Goal: Task Accomplishment & Management: Manage account settings

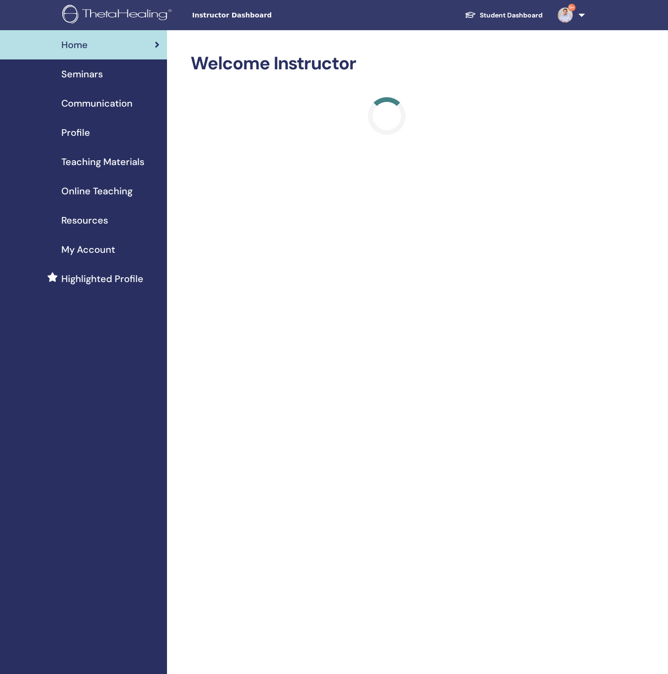
click at [77, 86] on link "Seminars" at bounding box center [83, 73] width 167 height 29
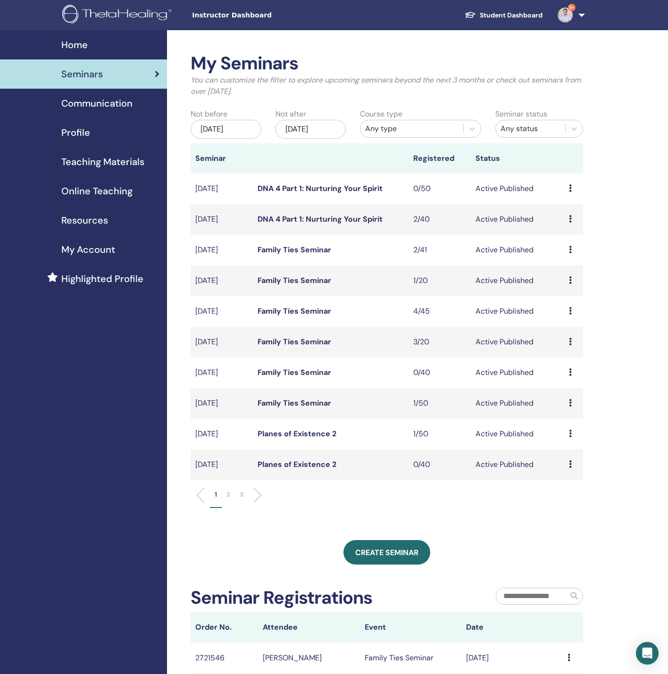
scroll to position [71, 0]
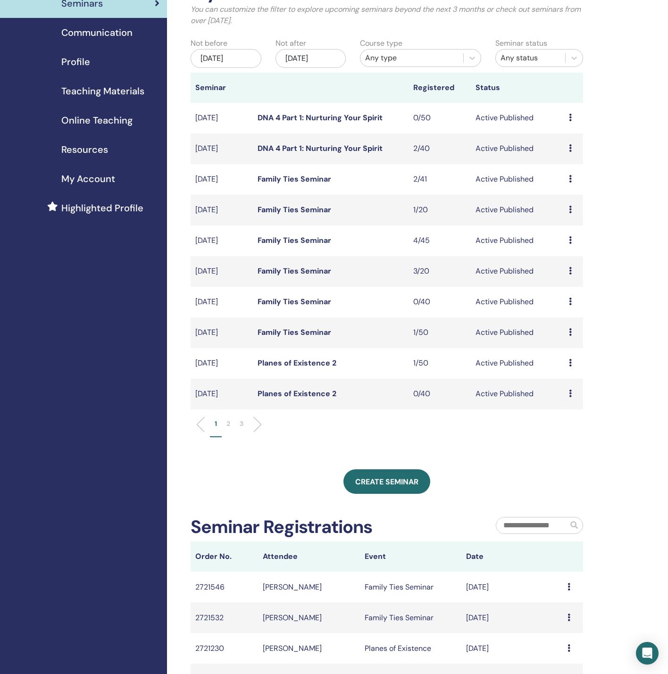
click at [228, 420] on p "2" at bounding box center [228, 424] width 4 height 10
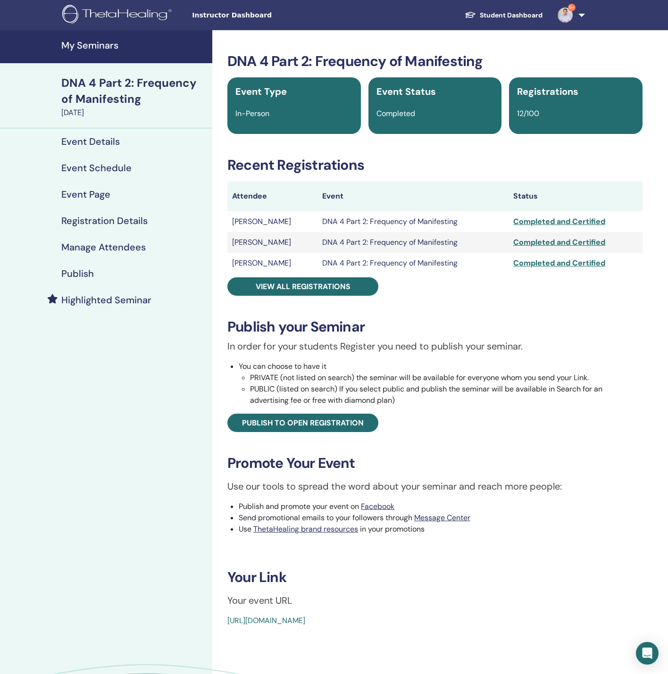
click at [80, 270] on h4 "Publish" at bounding box center [77, 273] width 33 height 11
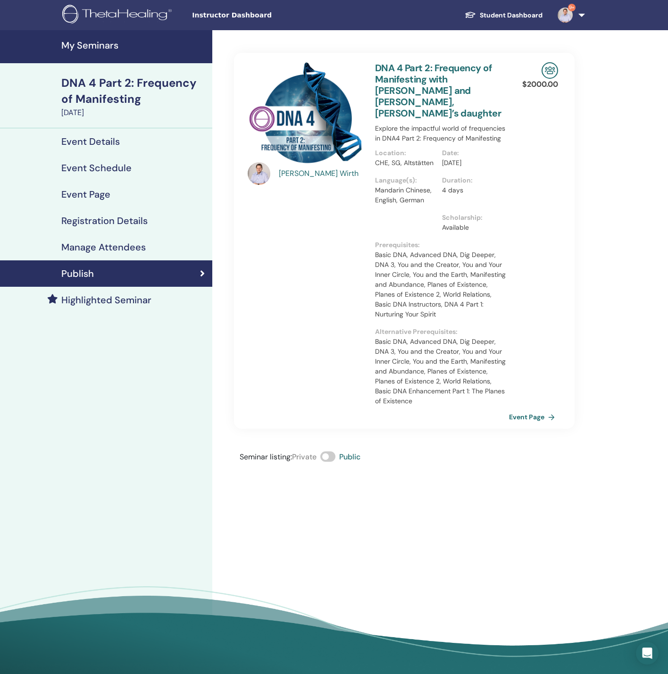
click at [108, 217] on h4 "Registration Details" at bounding box center [104, 220] width 86 height 11
